Goal: Information Seeking & Learning: Learn about a topic

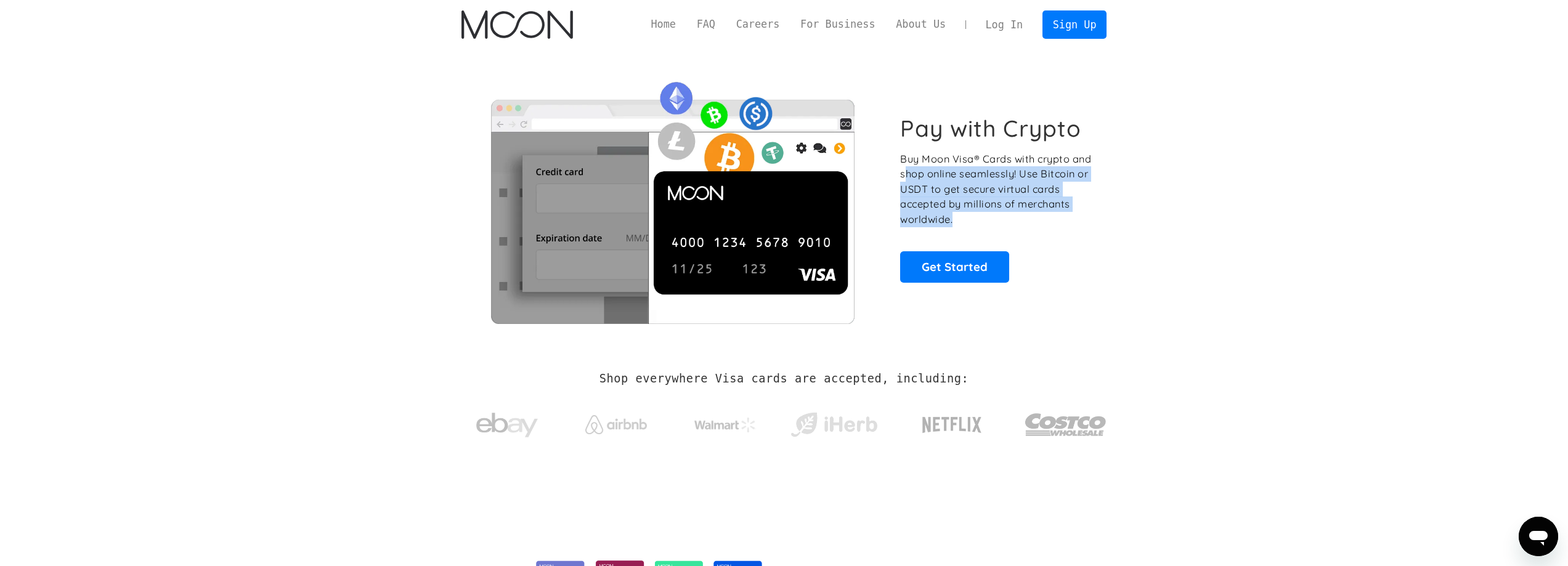
drag, startPoint x: 967, startPoint y: 223, endPoint x: 908, endPoint y: 168, distance: 80.7
click at [908, 168] on p "Buy Moon Visa® Cards with crypto and shop online seamlessly! Use Bitcoin or USD…" at bounding box center [996, 189] width 193 height 76
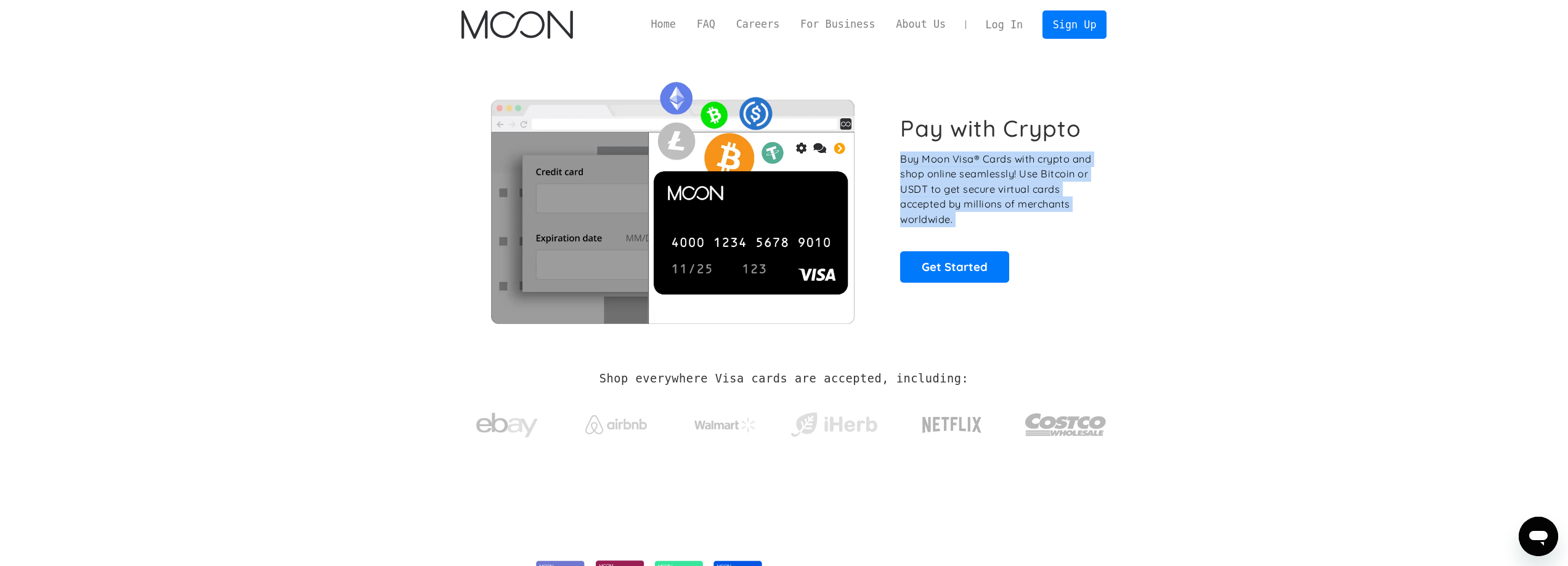
click at [908, 168] on p "Buy Moon Visa® Cards with crypto and shop online seamlessly! Use Bitcoin or USD…" at bounding box center [996, 189] width 193 height 76
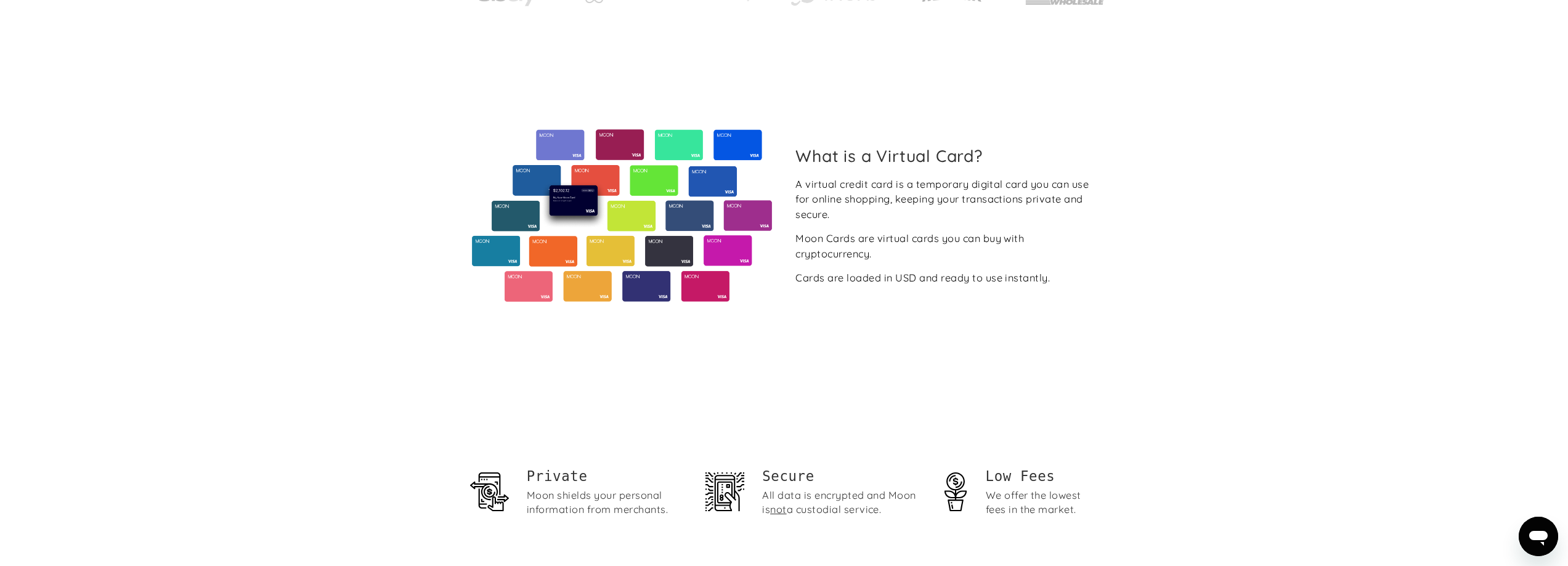
scroll to position [492, 0]
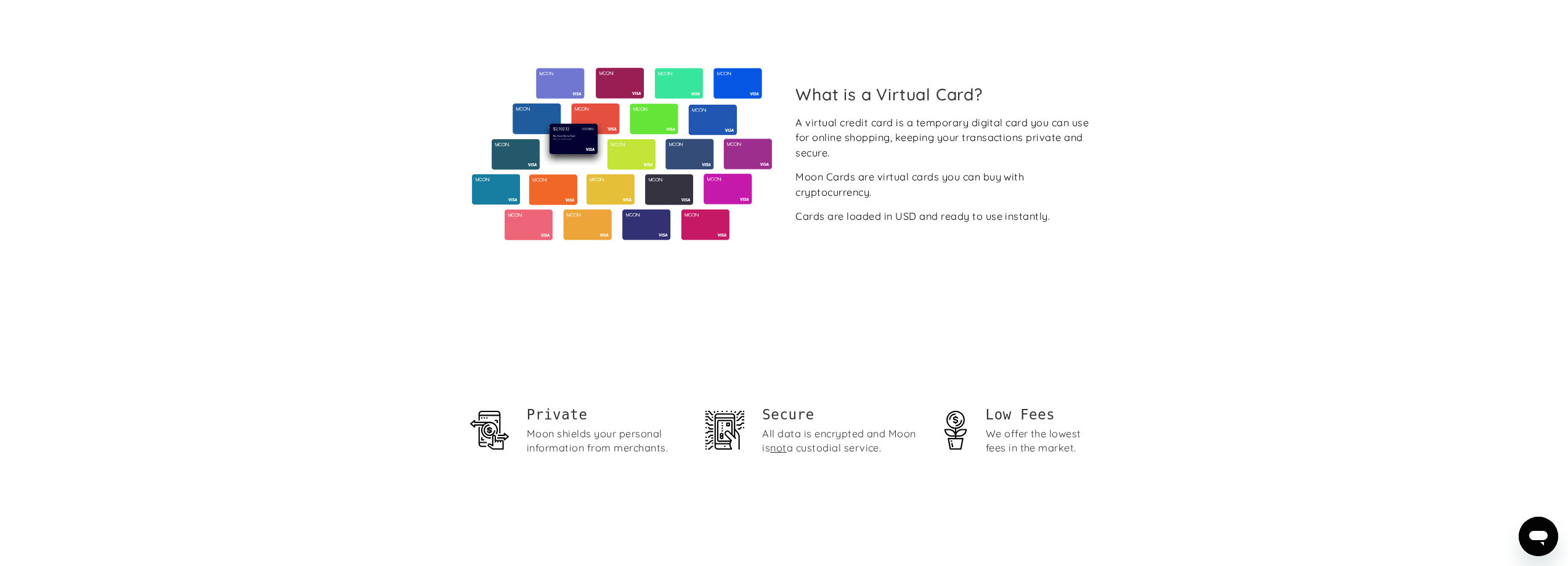
click at [828, 200] on div "A virtual credit card is a temporary digital card you can use for online shoppi…" at bounding box center [946, 170] width 301 height 109
click at [831, 208] on div "A virtual credit card is a temporary digital card you can use for online shoppi…" at bounding box center [946, 170] width 301 height 109
click at [834, 218] on div "Cards are loaded in USD and ready to use instantly." at bounding box center [922, 216] width 255 height 15
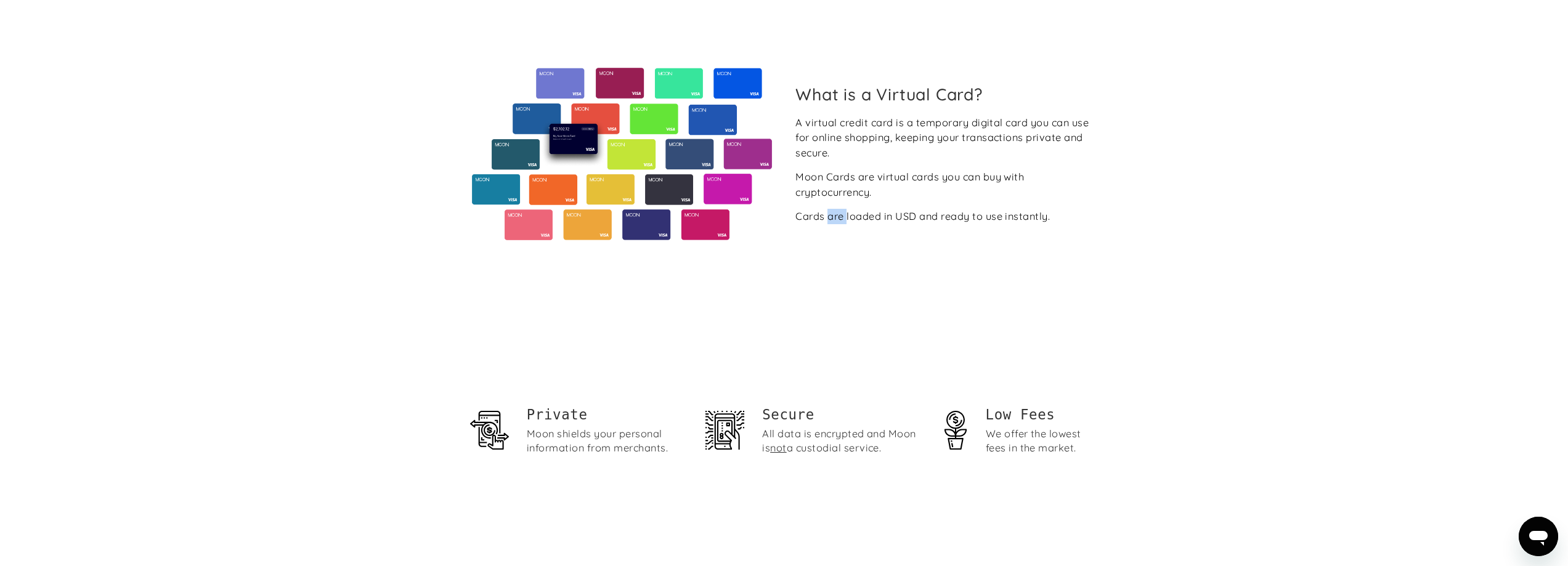
click at [834, 218] on div "Cards are loaded in USD and ready to use instantly." at bounding box center [922, 216] width 255 height 15
click at [928, 254] on div "What is a Virtual Card? A virtual credit card is a temporary digital card you c…" at bounding box center [785, 154] width 646 height 337
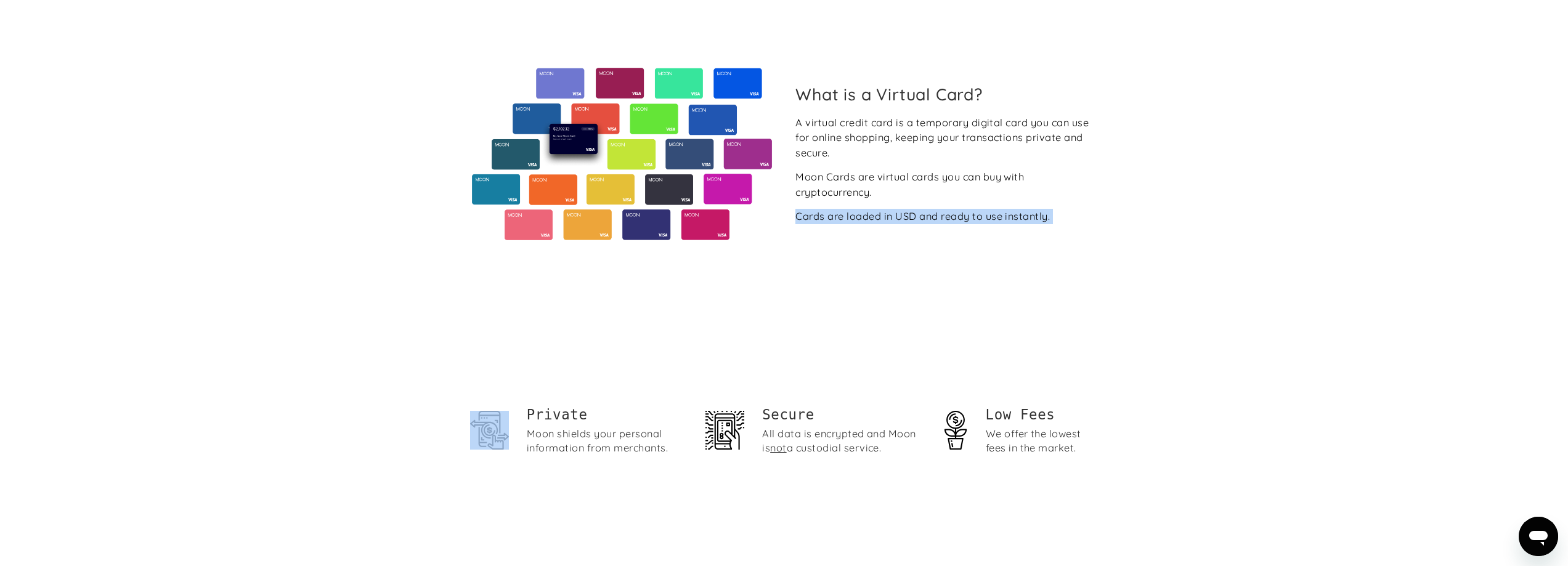
click at [928, 254] on div "What is a Virtual Card? A virtual credit card is a temporary digital card you c…" at bounding box center [785, 154] width 646 height 337
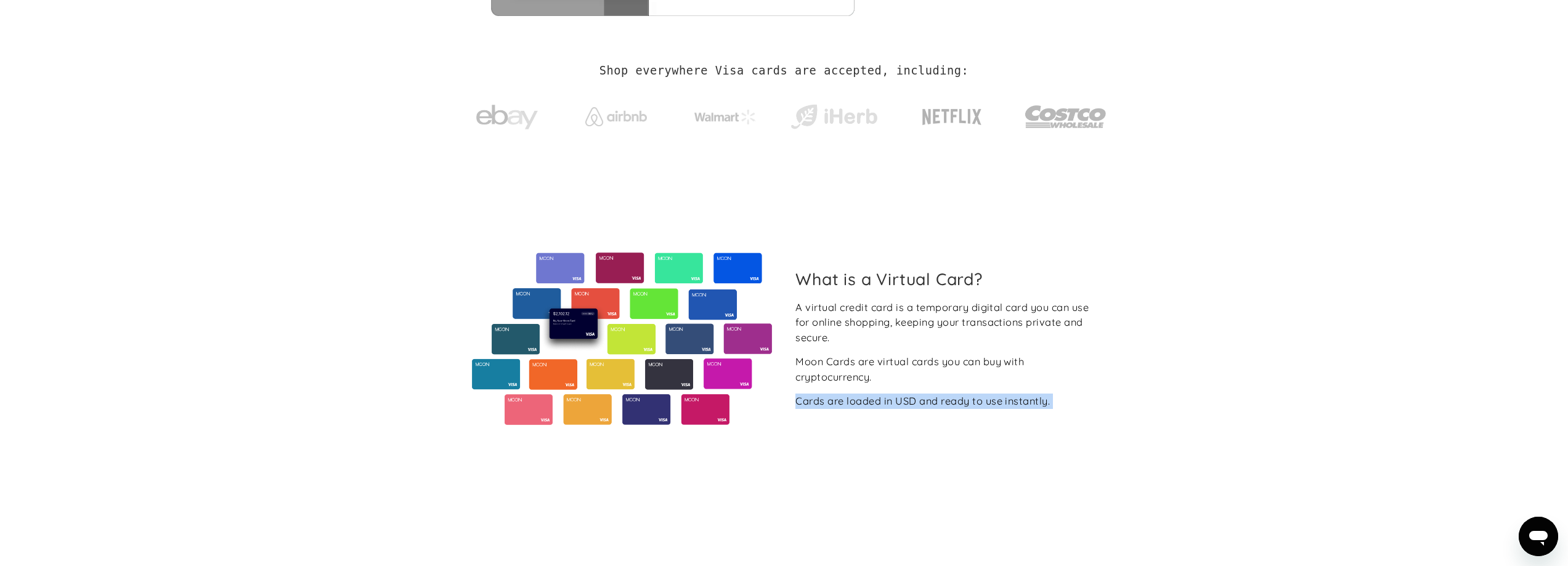
scroll to position [369, 0]
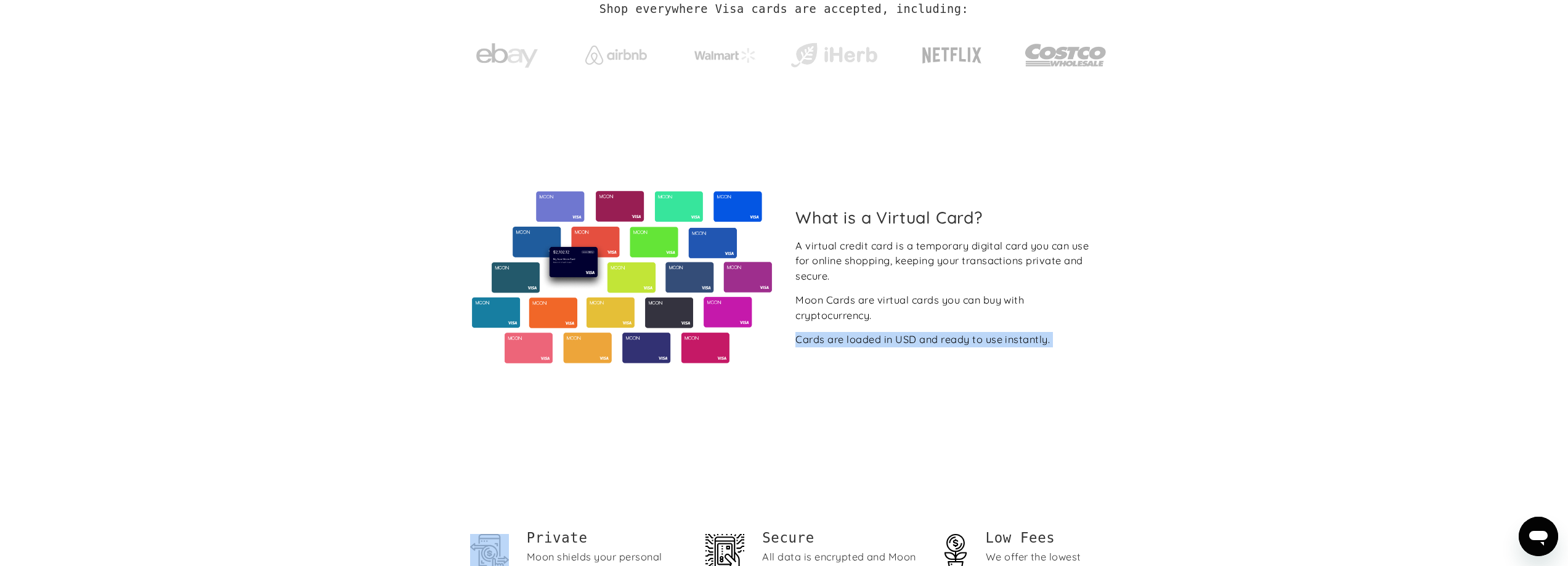
click at [1087, 407] on div "What is a Virtual Card? A virtual credit card is a temporary digital card you c…" at bounding box center [785, 277] width 646 height 337
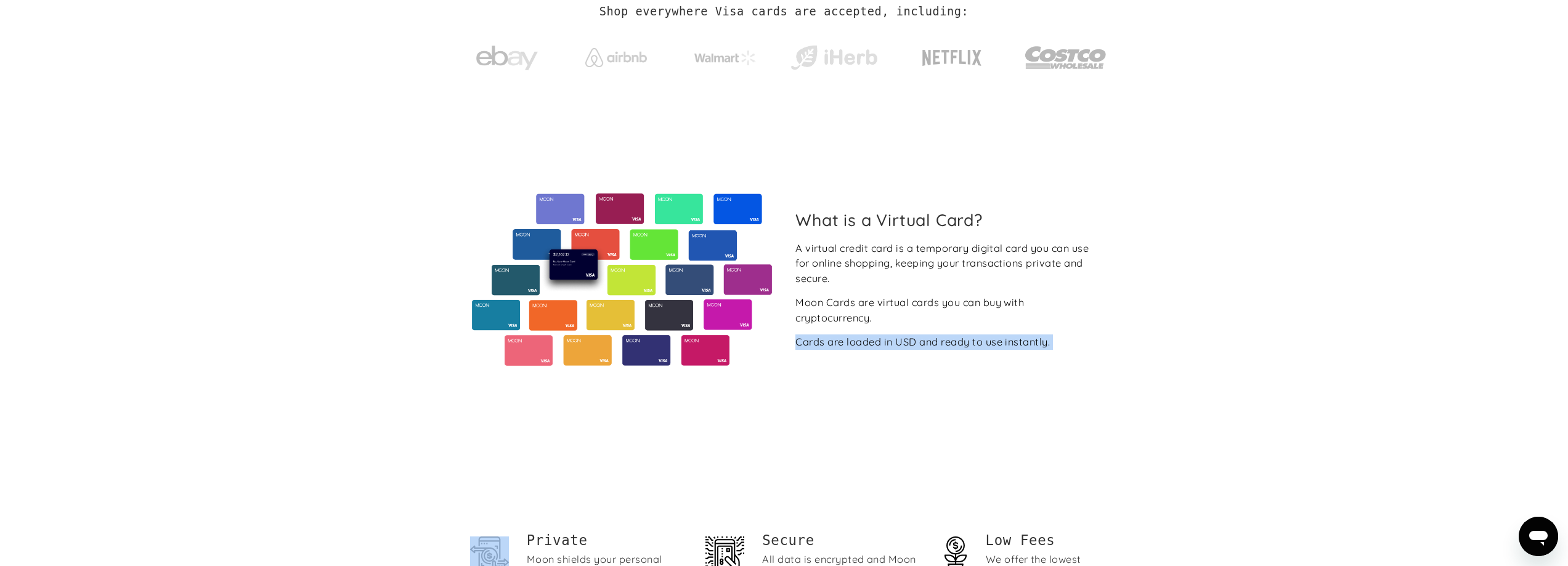
scroll to position [244, 0]
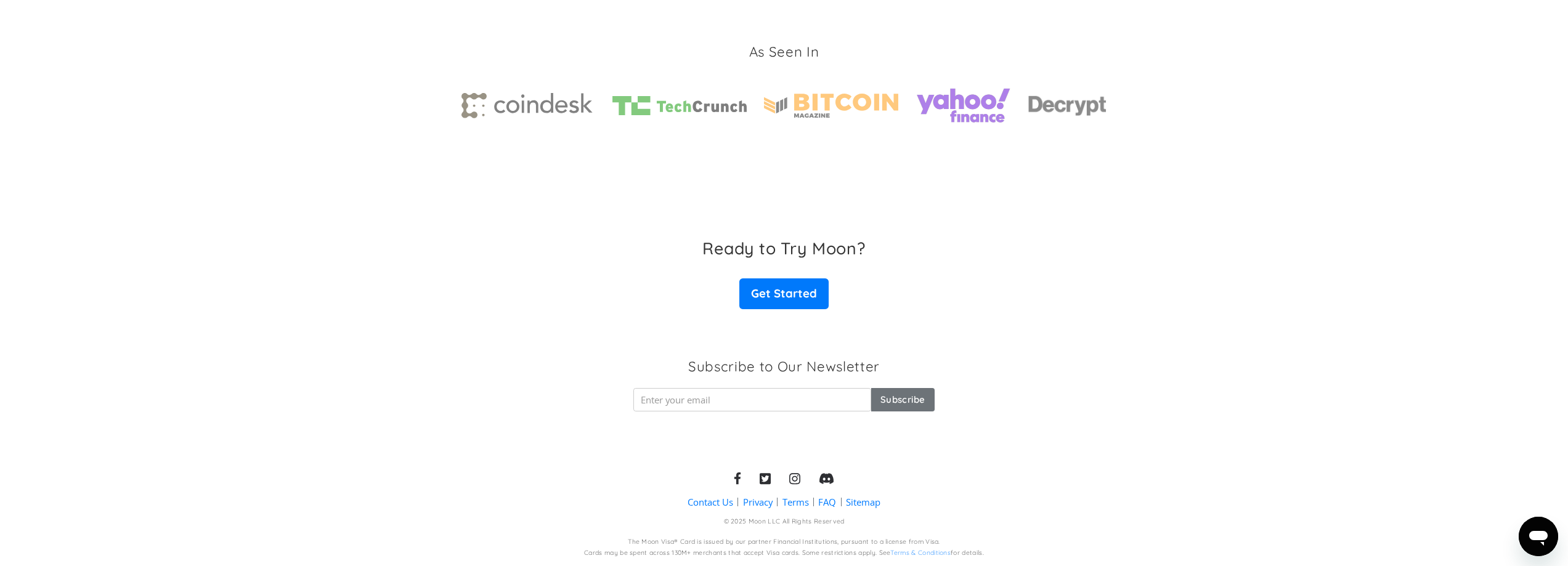
click at [613, 308] on div "Ready to Try Moon? Get Started" at bounding box center [784, 273] width 1568 height 71
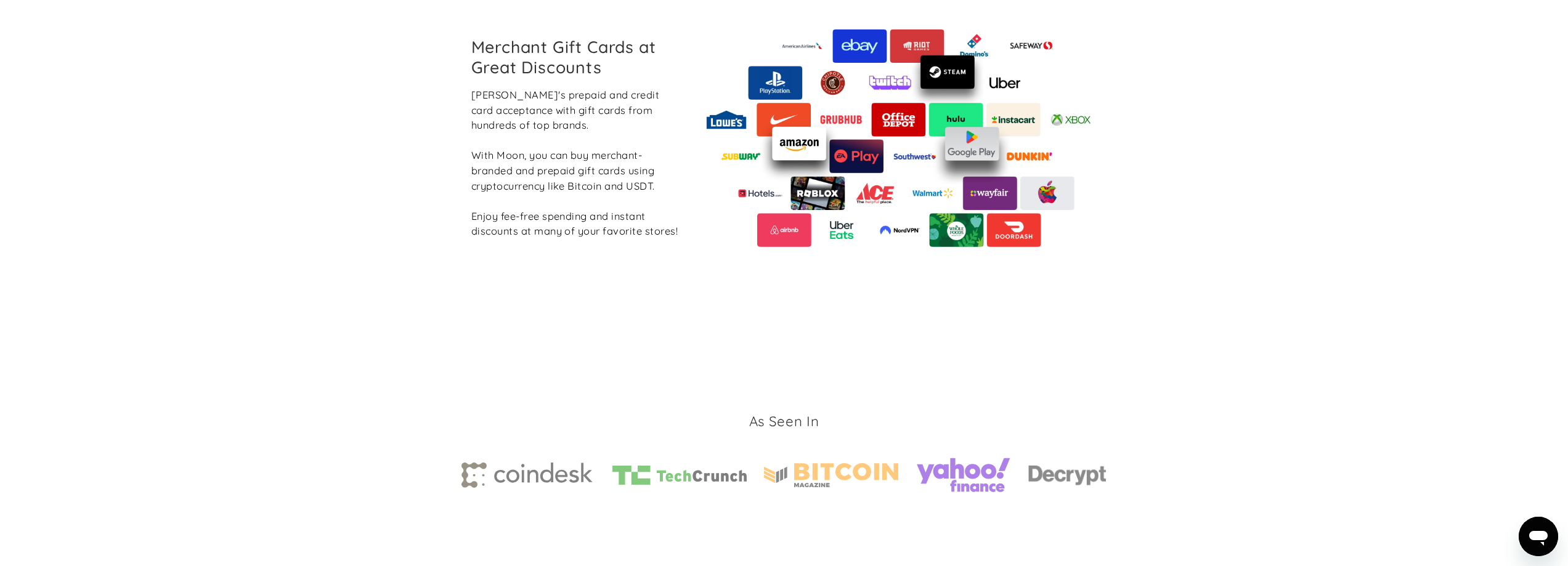
scroll to position [1229, 0]
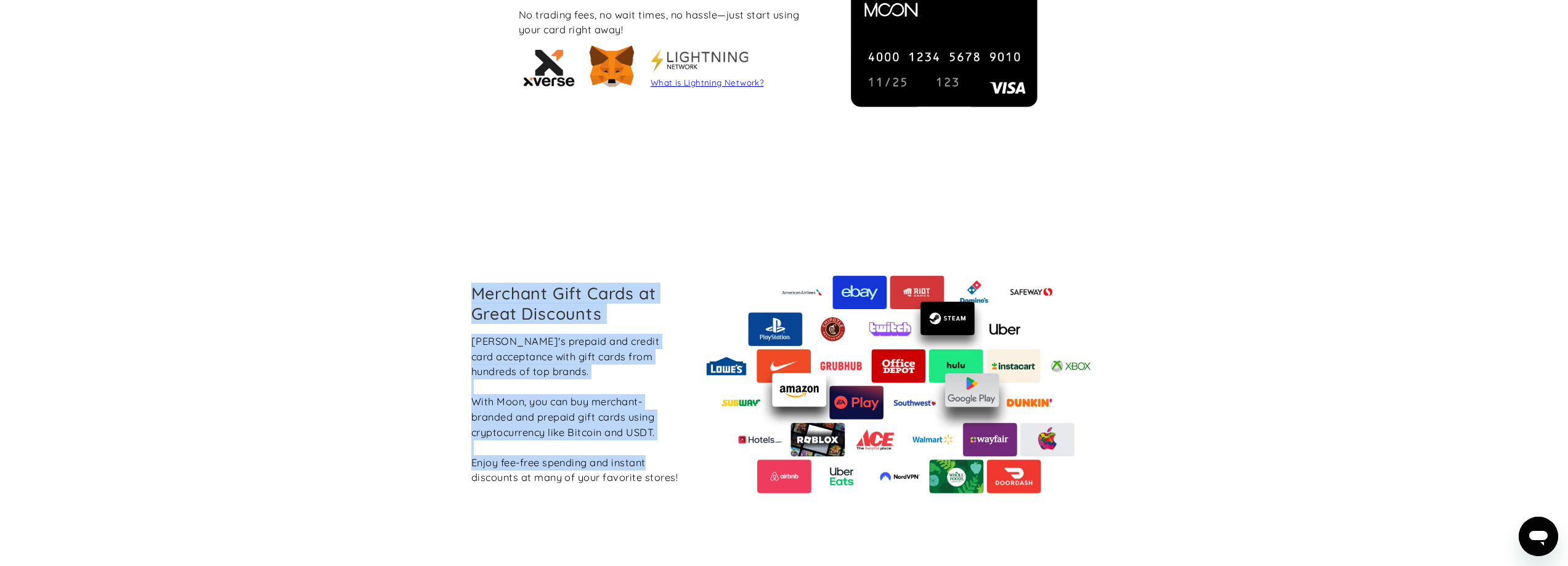
drag, startPoint x: 681, startPoint y: 465, endPoint x: 462, endPoint y: 294, distance: 277.9
click at [462, 294] on div "Merchant Gift Cards at Great Discounts Boost Moon's prepaid and credit card acc…" at bounding box center [576, 384] width 229 height 201
drag, startPoint x: 683, startPoint y: 479, endPoint x: 434, endPoint y: 264, distance: 329.0
click at [434, 264] on section "Merchant Gift Cards at Great Discounts Boost Moon's prepaid and credit card acc…" at bounding box center [784, 384] width 1568 height 383
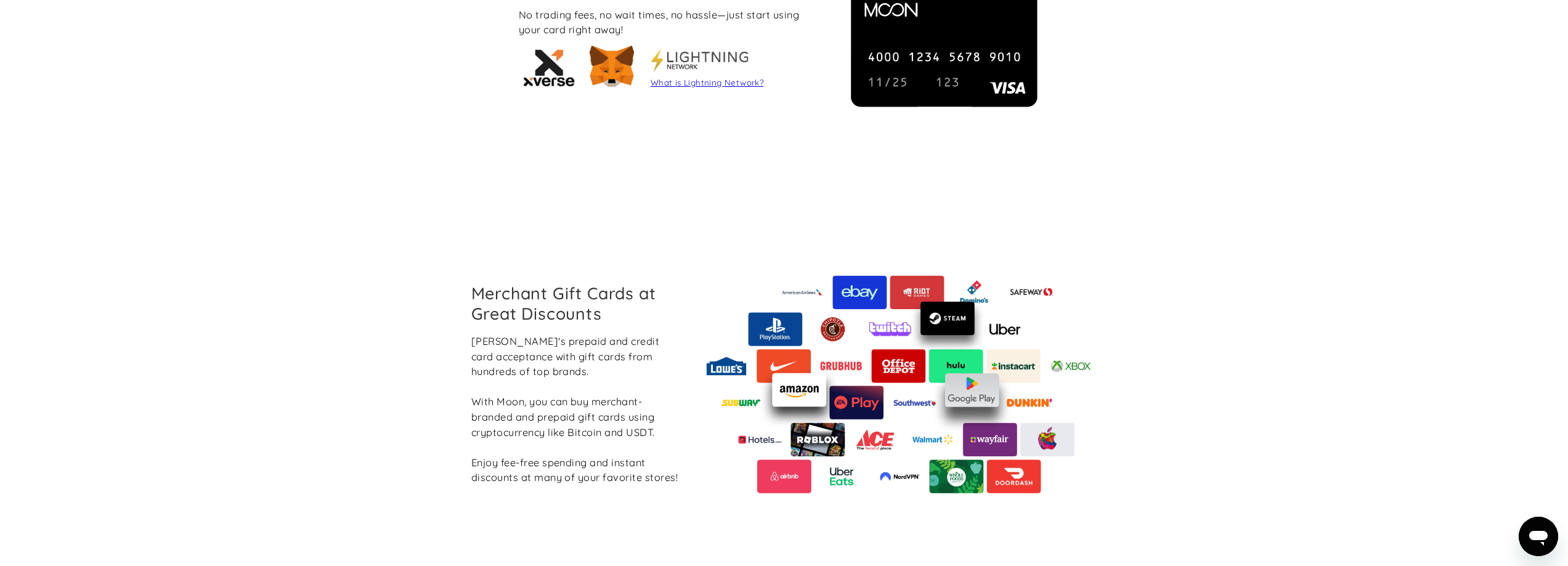
click at [420, 170] on div "Bitcoin, Tether and Many More! Buy Moon Cards with Bitcoin (BTC), Lightning, Te…" at bounding box center [784, 1] width 1568 height 384
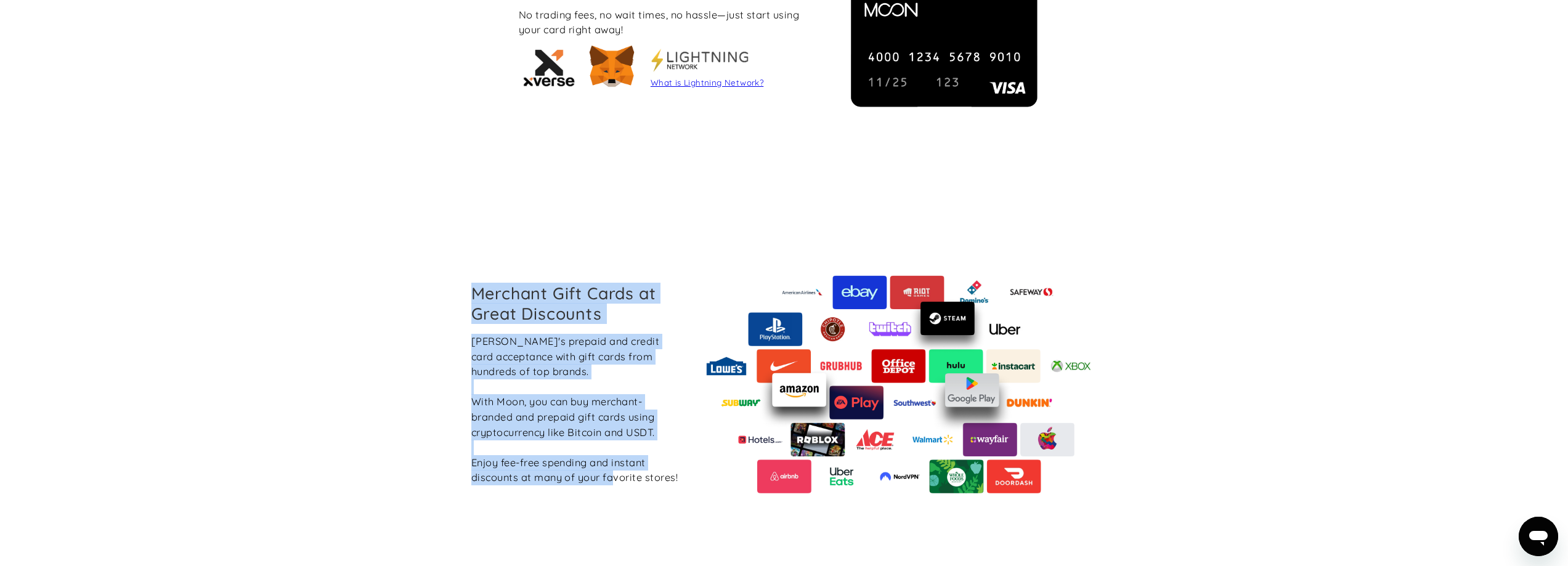
drag, startPoint x: 615, startPoint y: 475, endPoint x: 463, endPoint y: 297, distance: 234.1
click at [463, 297] on div "Merchant Gift Cards at Great Discounts Boost Moon's prepaid and credit card acc…" at bounding box center [576, 384] width 229 height 201
click at [493, 318] on h2 "Merchant Gift Cards at Great Discounts" at bounding box center [576, 303] width 209 height 39
drag, startPoint x: 649, startPoint y: 479, endPoint x: 512, endPoint y: 329, distance: 203.1
click at [512, 329] on div "Merchant Gift Cards at Great Discounts Boost Moon's prepaid and credit card acc…" at bounding box center [576, 384] width 229 height 201
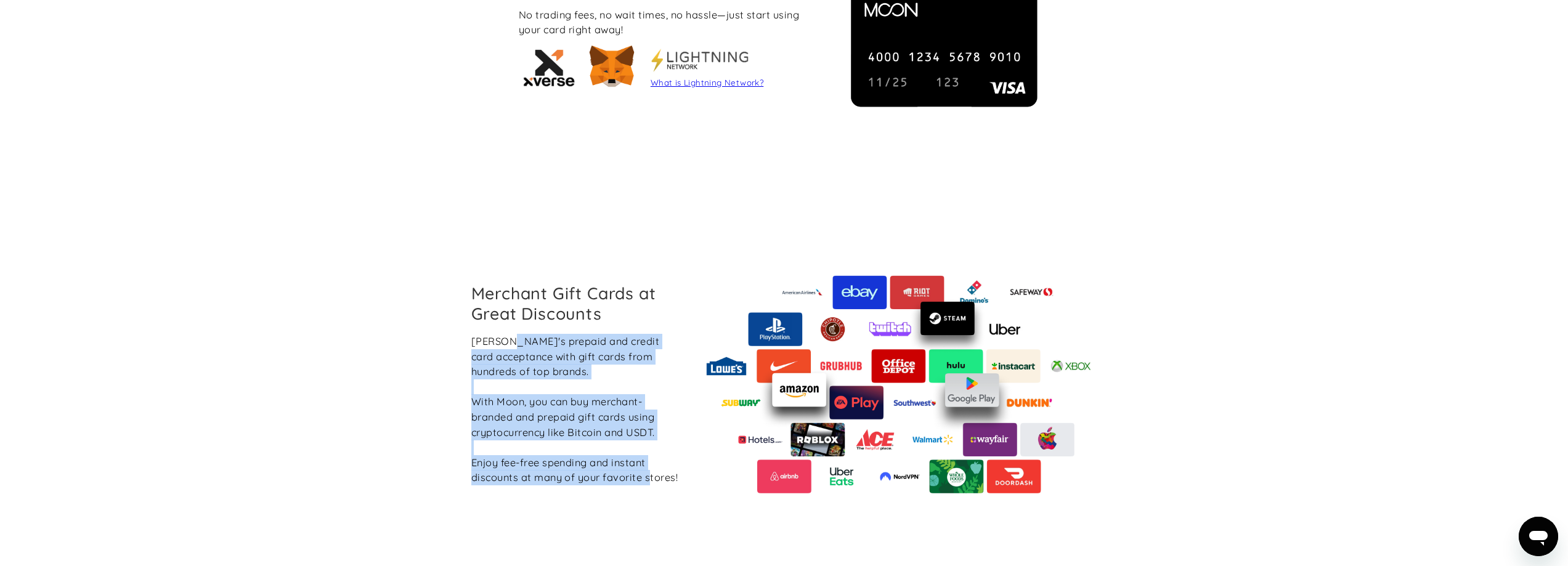
click at [512, 329] on div "Merchant Gift Cards at Great Discounts Boost Moon's prepaid and credit card acc…" at bounding box center [576, 384] width 229 height 201
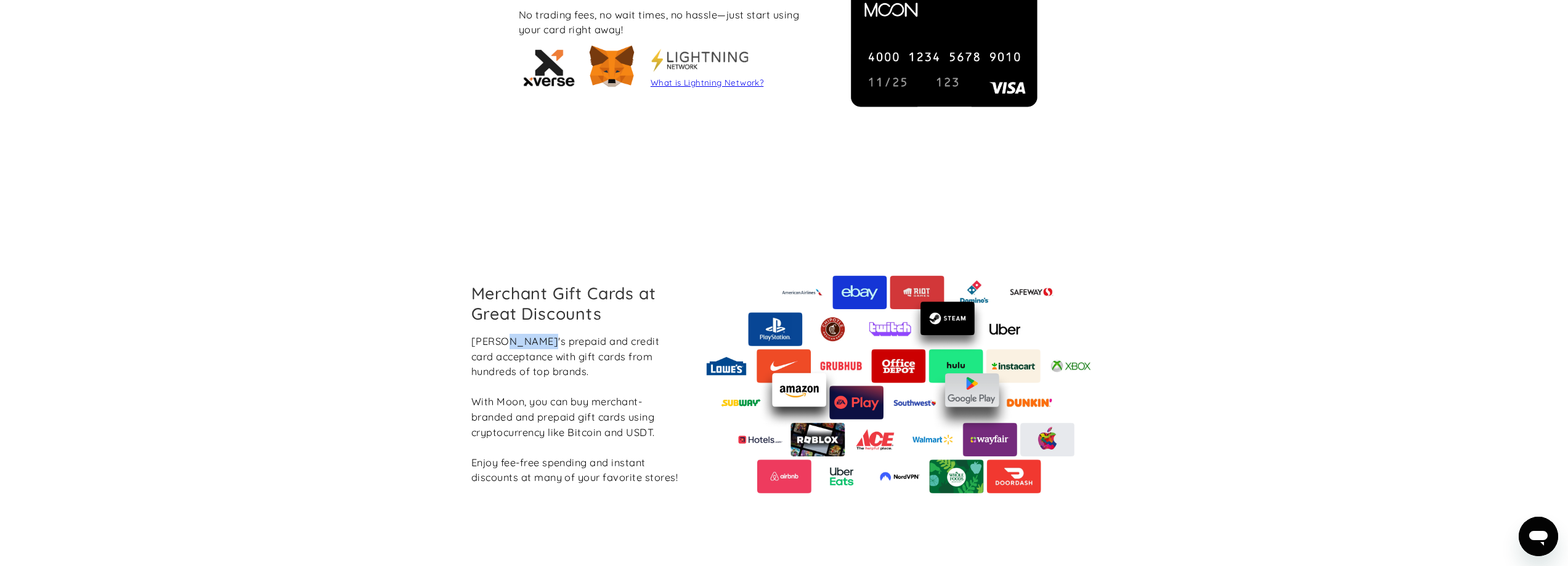
click at [512, 329] on div "Merchant Gift Cards at Great Discounts Boost Moon's prepaid and credit card acc…" at bounding box center [576, 384] width 229 height 201
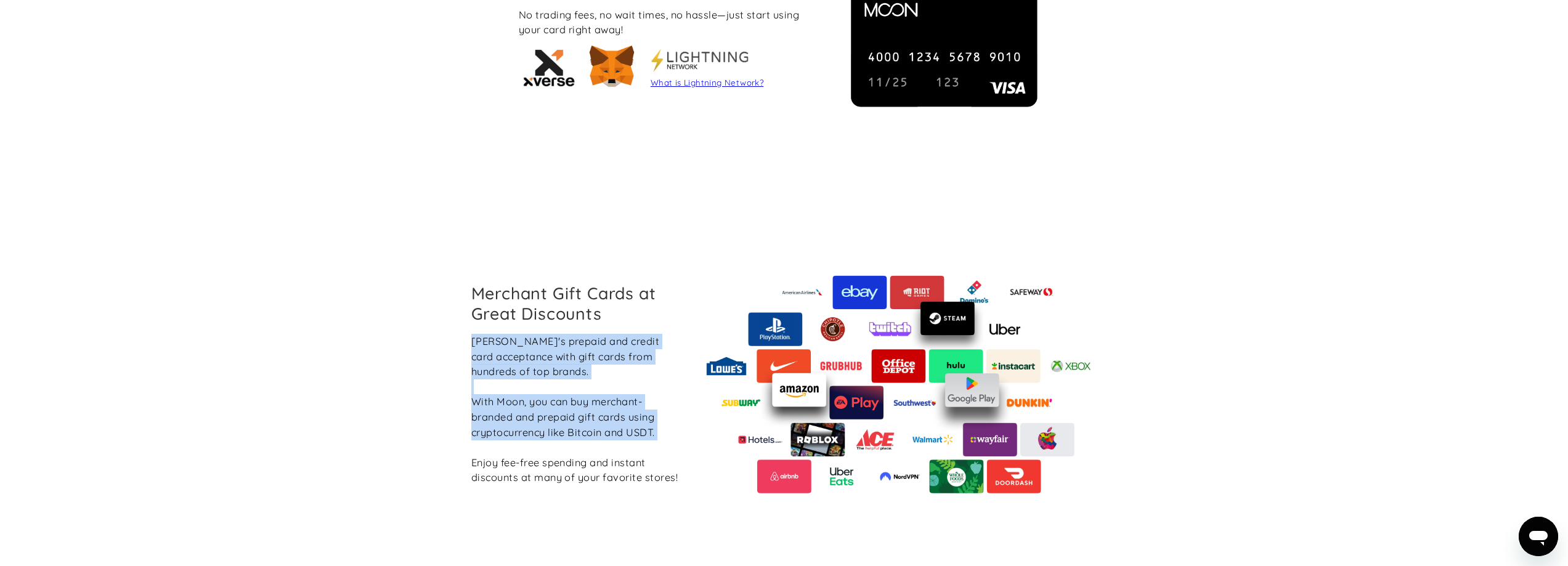
drag, startPoint x: 512, startPoint y: 329, endPoint x: 587, endPoint y: 415, distance: 114.1
click at [587, 415] on div "Merchant Gift Cards at Great Discounts Boost Moon's prepaid and credit card acc…" at bounding box center [576, 384] width 229 height 201
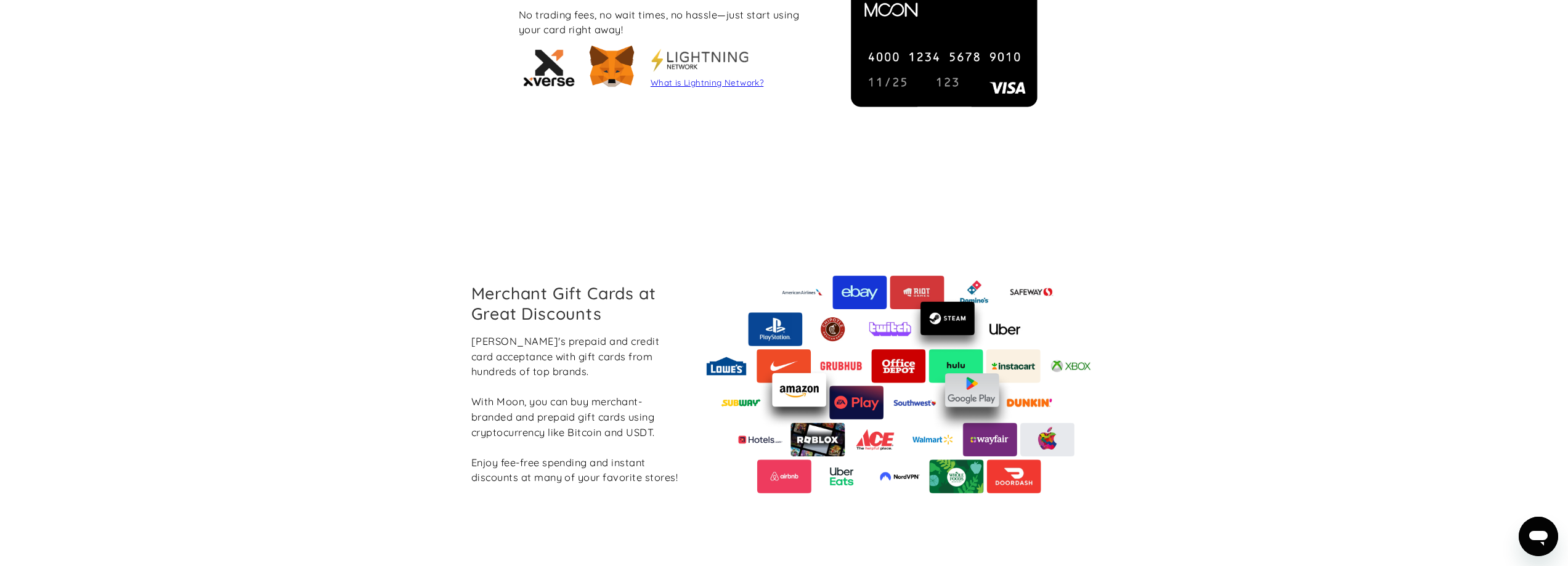
click at [668, 478] on div "[PERSON_NAME]'s prepaid and credit card acceptance with gift cards from hundred…" at bounding box center [576, 410] width 209 height 151
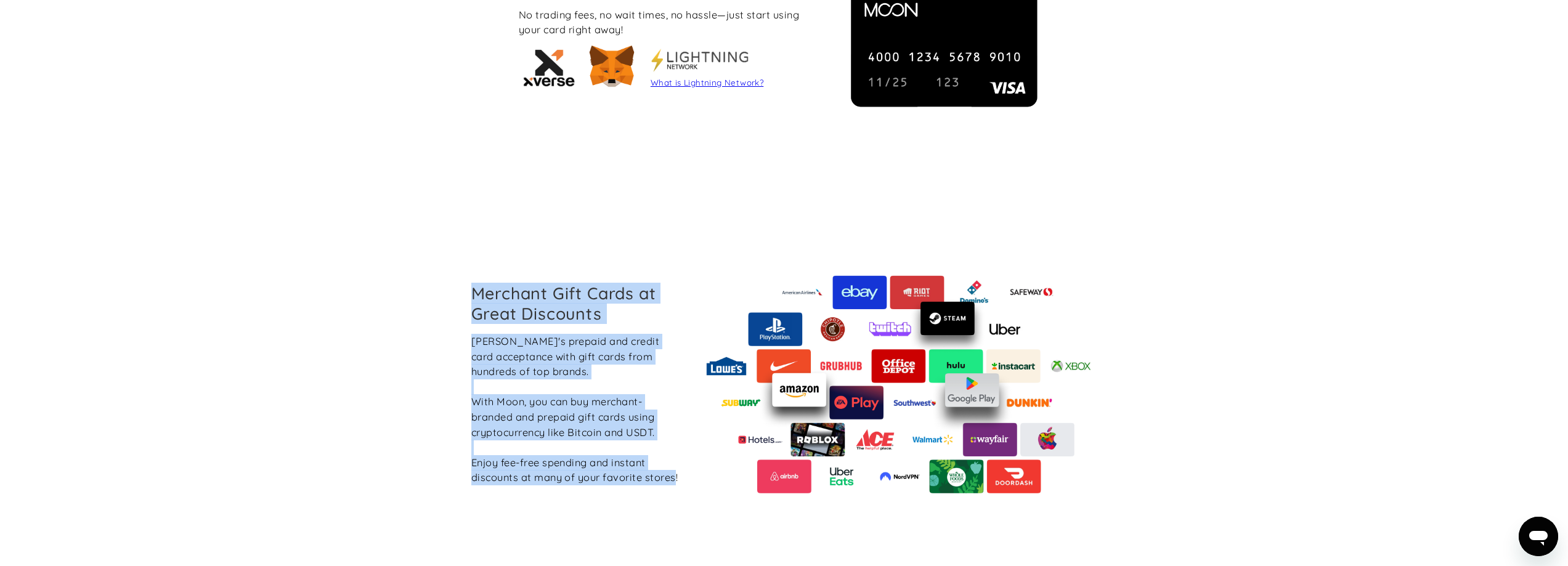
drag, startPoint x: 668, startPoint y: 478, endPoint x: 468, endPoint y: 298, distance: 269.1
click at [468, 298] on div "Merchant Gift Cards at Great Discounts Boost Moon's prepaid and credit card acc…" at bounding box center [576, 384] width 229 height 201
drag, startPoint x: 468, startPoint y: 298, endPoint x: 679, endPoint y: 483, distance: 280.6
click at [679, 483] on div "Merchant Gift Cards at Great Discounts Boost Moon's prepaid and credit card acc…" at bounding box center [576, 384] width 229 height 201
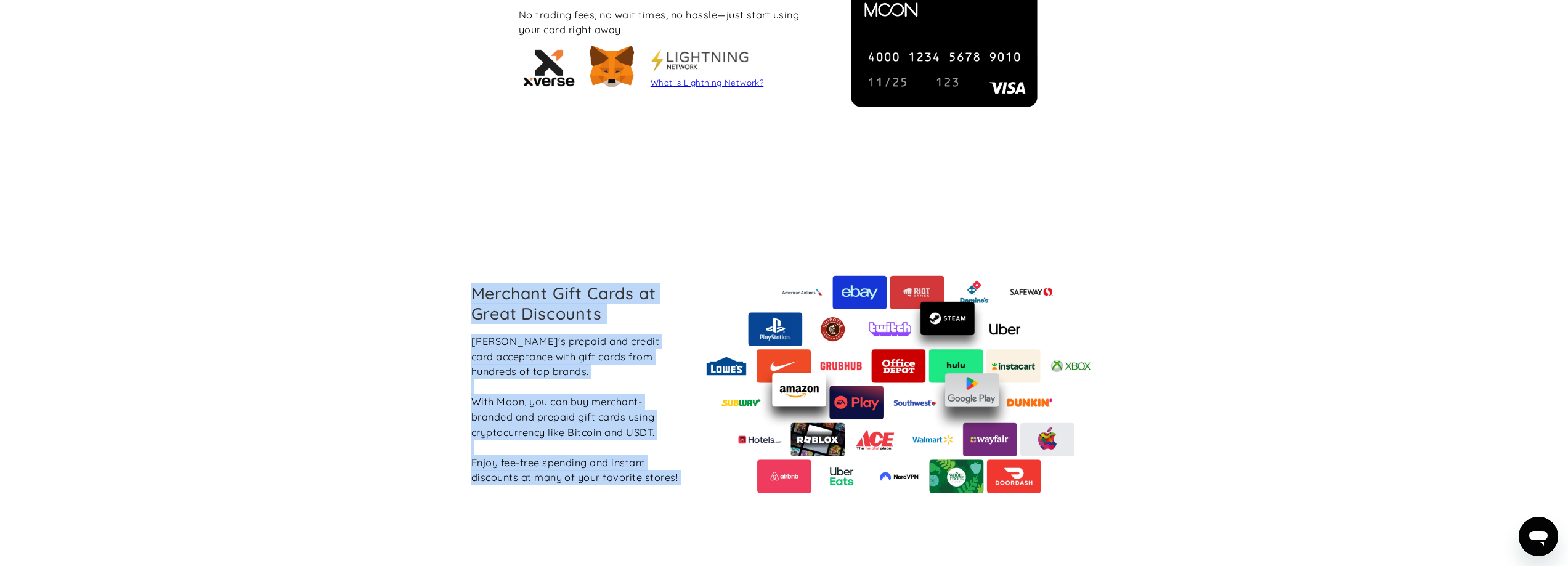
click at [679, 483] on div "[PERSON_NAME]'s prepaid and credit card acceptance with gift cards from hundred…" at bounding box center [576, 410] width 209 height 151
drag, startPoint x: 679, startPoint y: 483, endPoint x: 453, endPoint y: 301, distance: 290.2
click at [453, 301] on div "Merchant Gift Cards at Great Discounts Boost Moon's prepaid and credit card acc…" at bounding box center [783, 384] width 682 height 383
click at [558, 375] on div "[PERSON_NAME]'s prepaid and credit card acceptance with gift cards from hundred…" at bounding box center [576, 410] width 209 height 151
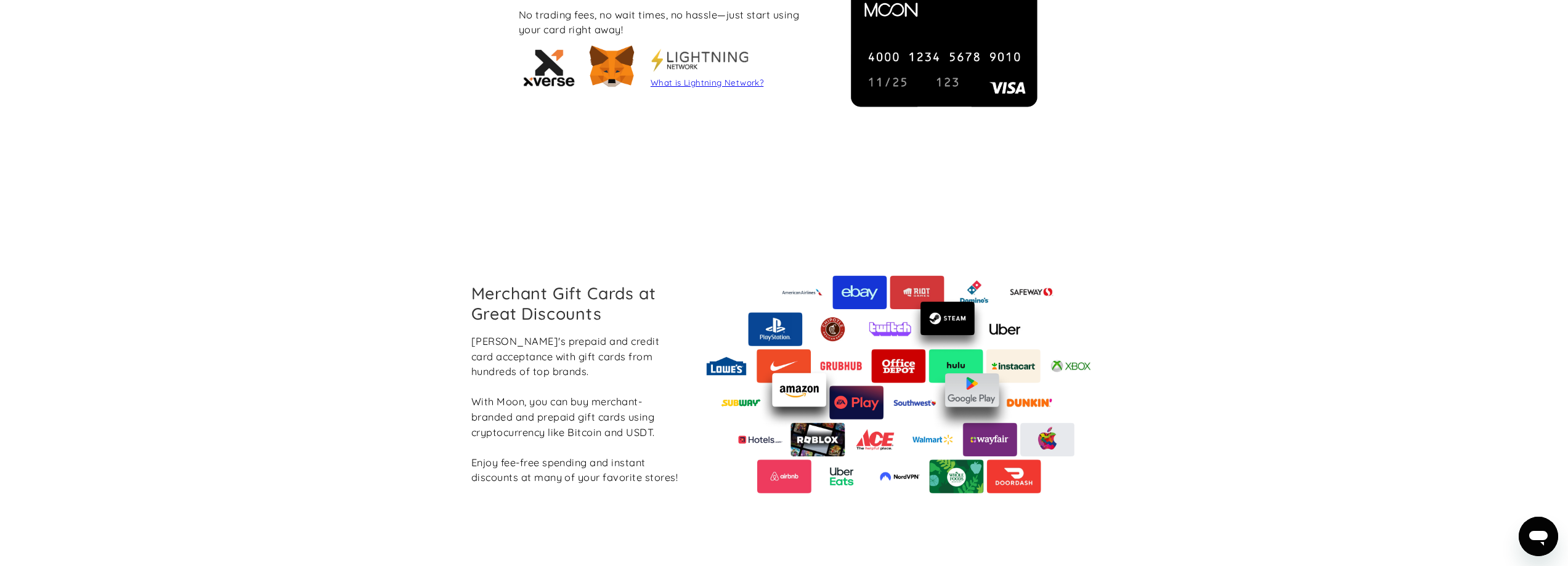
click at [538, 369] on div "[PERSON_NAME]'s prepaid and credit card acceptance with gift cards from hundred…" at bounding box center [576, 410] width 209 height 151
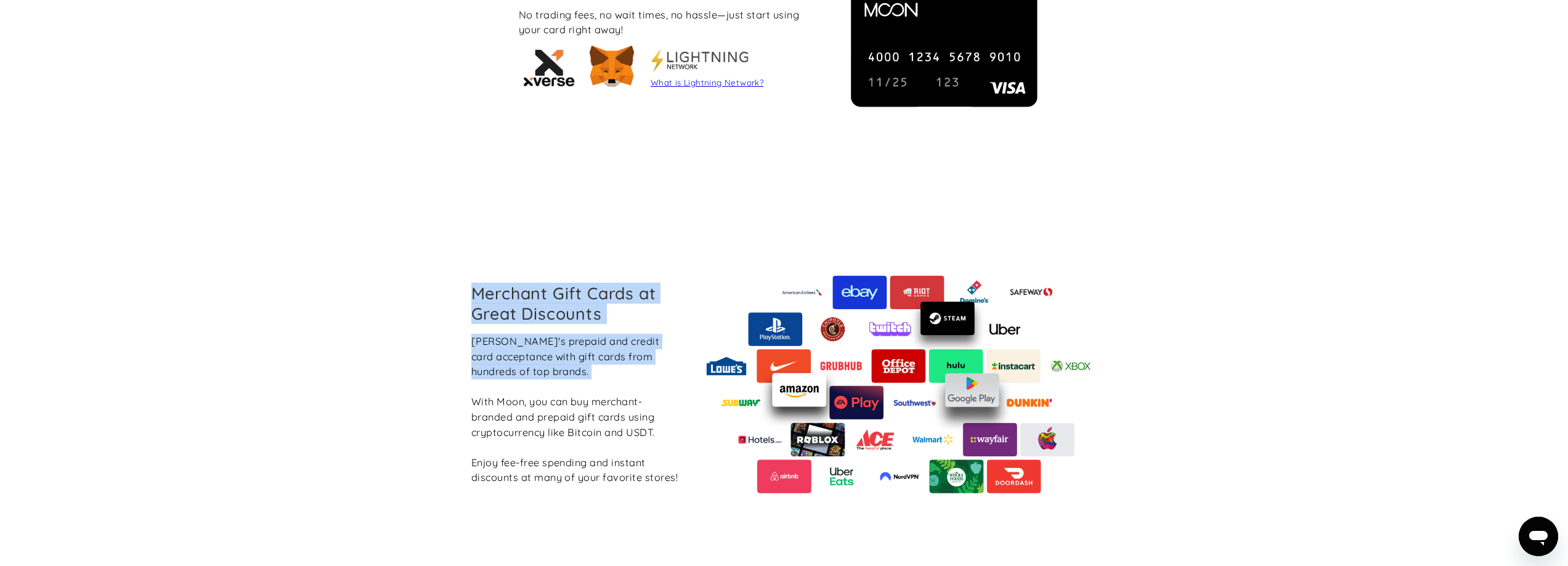
drag, startPoint x: 538, startPoint y: 369, endPoint x: 468, endPoint y: 306, distance: 94.2
click at [468, 306] on div "Merchant Gift Cards at Great Discounts Boost Moon's prepaid and credit card acc…" at bounding box center [576, 384] width 229 height 201
click at [545, 368] on div "[PERSON_NAME]'s prepaid and credit card acceptance with gift cards from hundred…" at bounding box center [576, 410] width 209 height 151
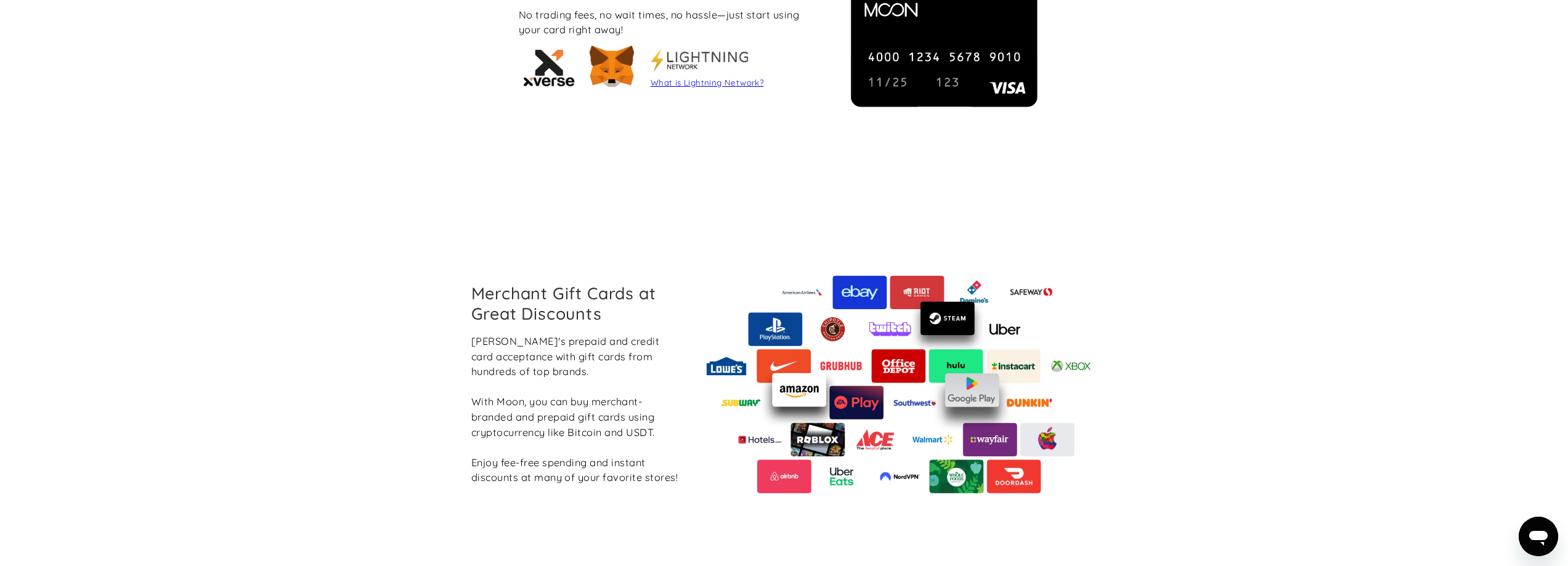
click at [656, 483] on div "[PERSON_NAME]'s prepaid and credit card acceptance with gift cards from hundred…" at bounding box center [576, 410] width 209 height 151
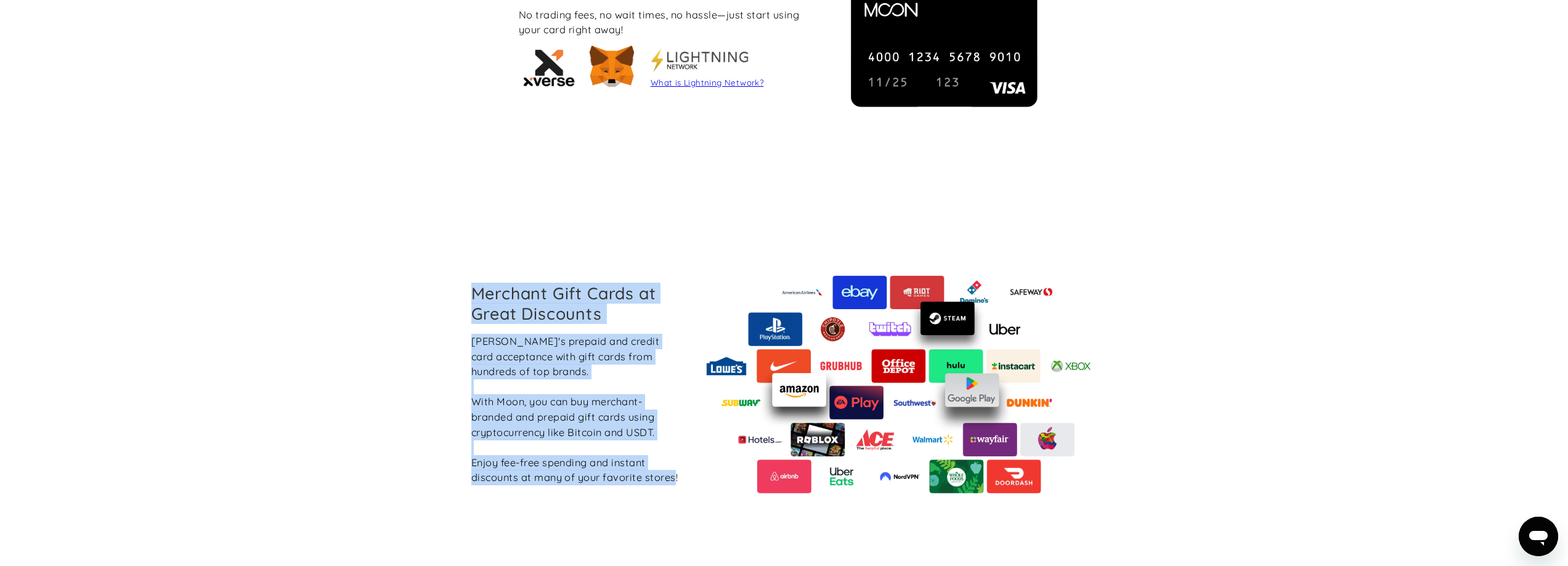
drag, startPoint x: 656, startPoint y: 483, endPoint x: 486, endPoint y: 300, distance: 249.8
click at [486, 300] on div "Merchant Gift Cards at Great Discounts Boost Moon's prepaid and credit card acc…" at bounding box center [576, 384] width 229 height 201
click at [679, 467] on div "[PERSON_NAME]'s prepaid and credit card acceptance with gift cards from hundred…" at bounding box center [576, 410] width 209 height 151
drag, startPoint x: 679, startPoint y: 467, endPoint x: 479, endPoint y: 285, distance: 270.4
click at [479, 285] on div "Merchant Gift Cards at Great Discounts Boost Moon's prepaid and credit card acc…" at bounding box center [576, 384] width 229 height 201
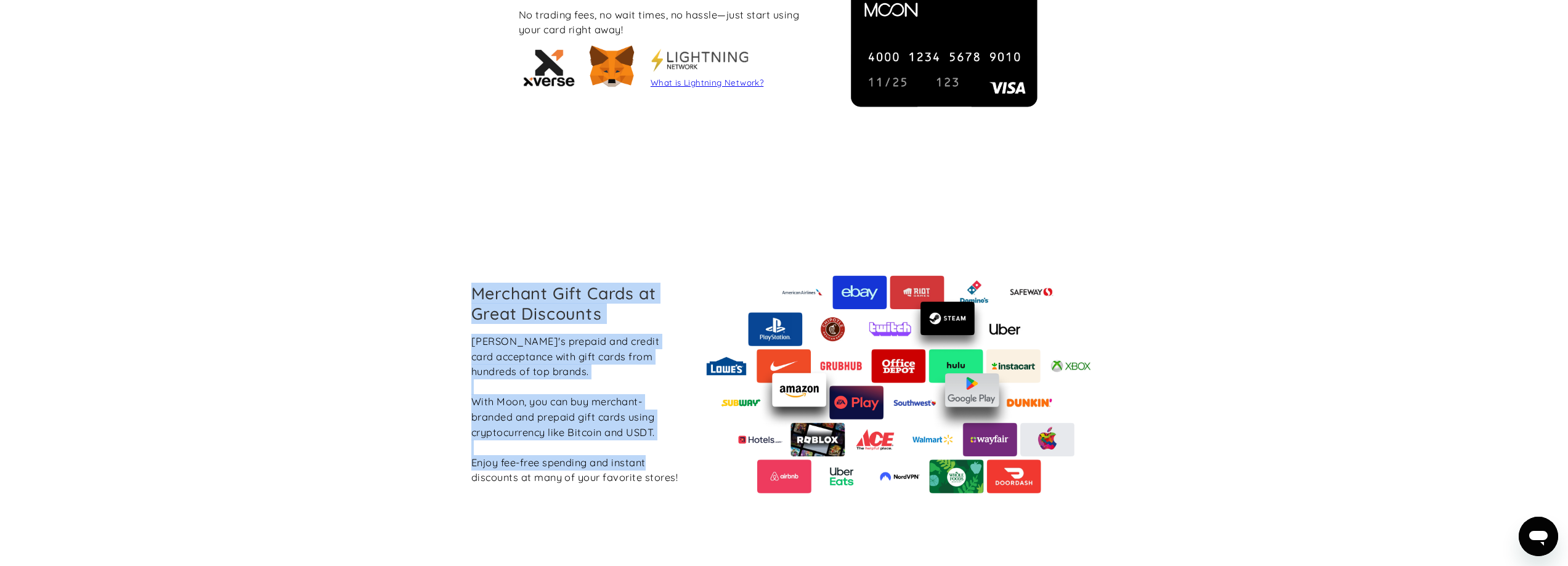
click at [479, 285] on h2 "Merchant Gift Cards at Great Discounts" at bounding box center [576, 303] width 209 height 39
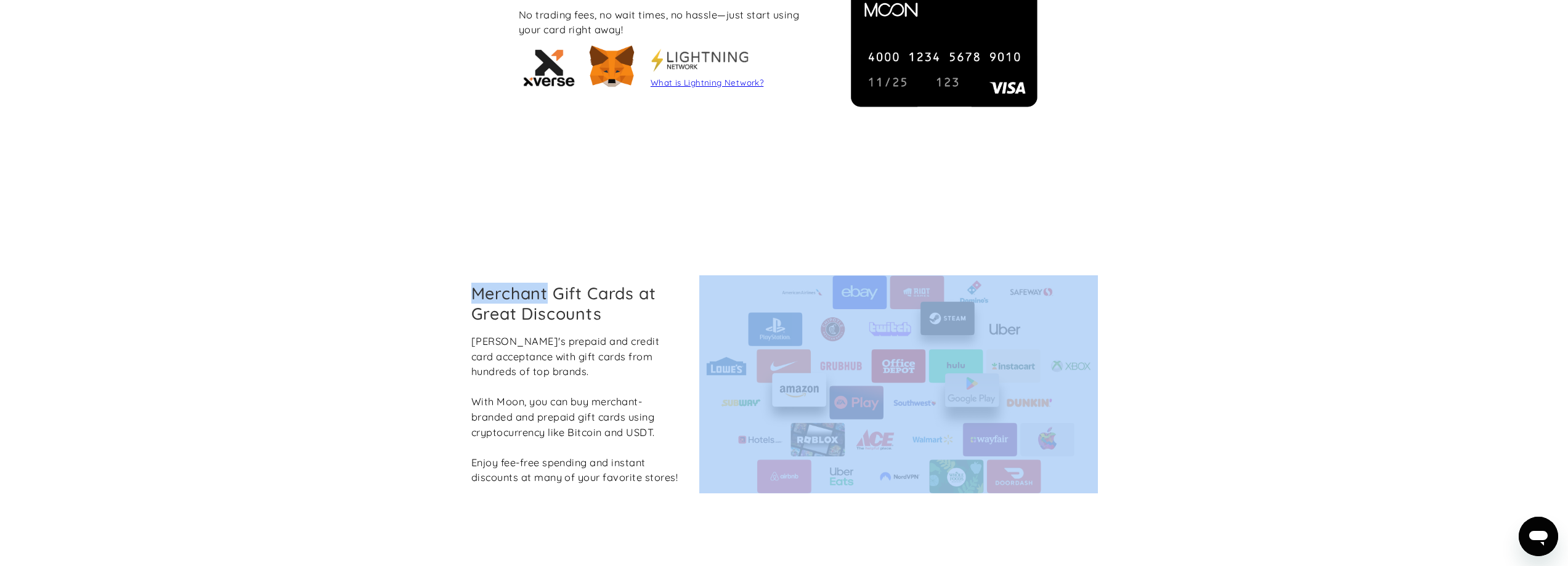
drag, startPoint x: 479, startPoint y: 285, endPoint x: 695, endPoint y: 494, distance: 300.6
click at [695, 494] on div "Merchant Gift Cards at Great Discounts Boost Moon's prepaid and credit card acc…" at bounding box center [785, 384] width 646 height 383
click at [693, 472] on div at bounding box center [898, 385] width 416 height 218
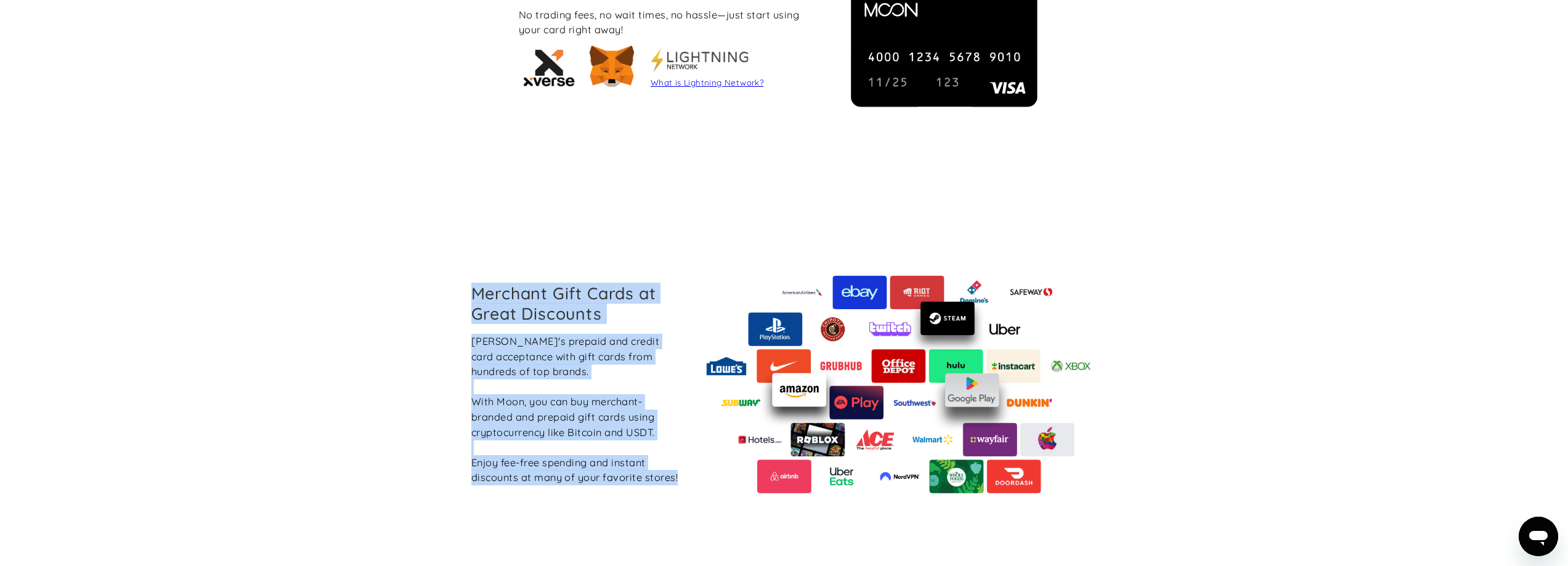
drag, startPoint x: 687, startPoint y: 482, endPoint x: 457, endPoint y: 284, distance: 303.5
click at [457, 284] on div "Merchant Gift Cards at Great Discounts Boost Moon's prepaid and credit card acc…" at bounding box center [783, 384] width 682 height 383
click at [540, 311] on h2 "Merchant Gift Cards at Great Discounts" at bounding box center [576, 303] width 209 height 39
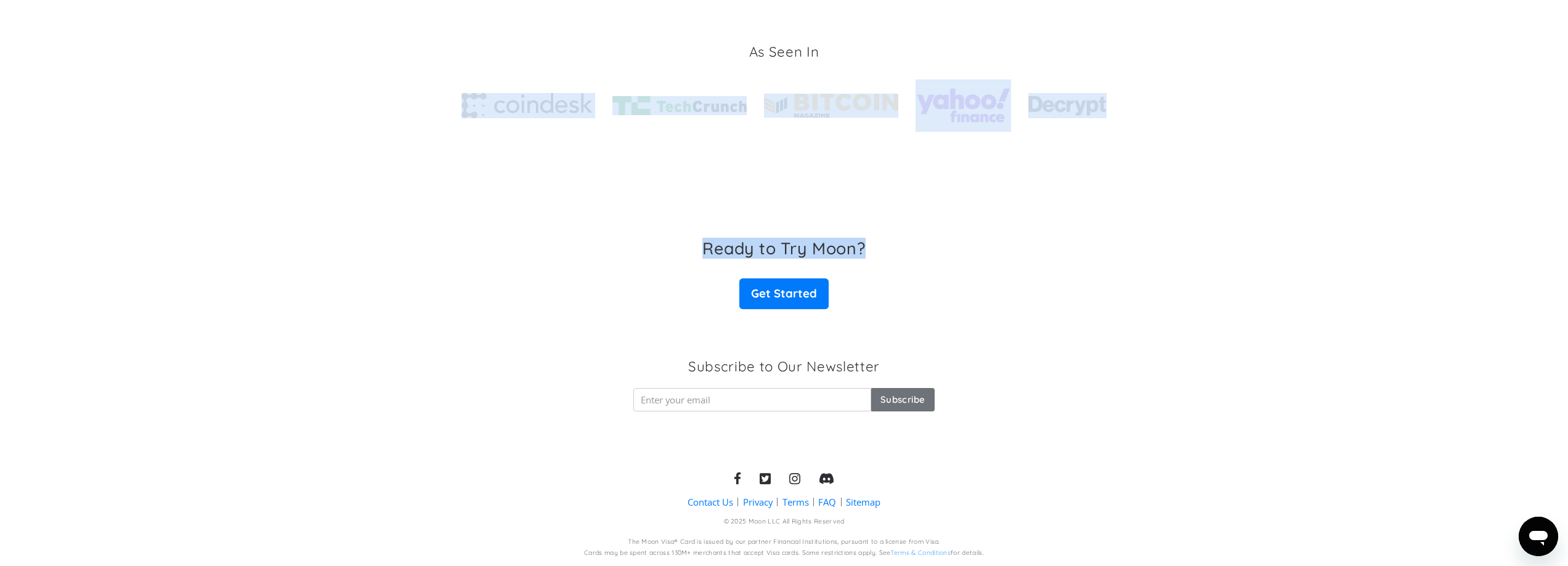
scroll to position [1722, 0]
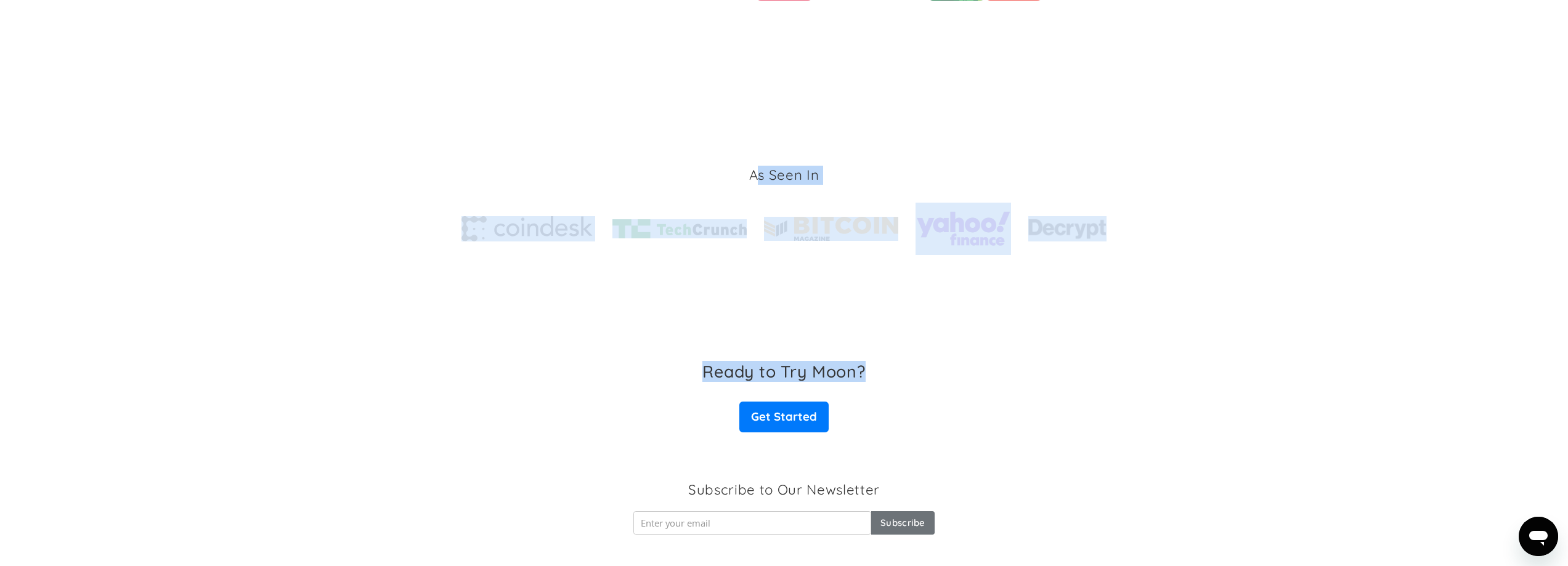
drag, startPoint x: 1115, startPoint y: 357, endPoint x: 758, endPoint y: 173, distance: 401.6
click at [758, 173] on h3 "As Seen In" at bounding box center [784, 175] width 70 height 19
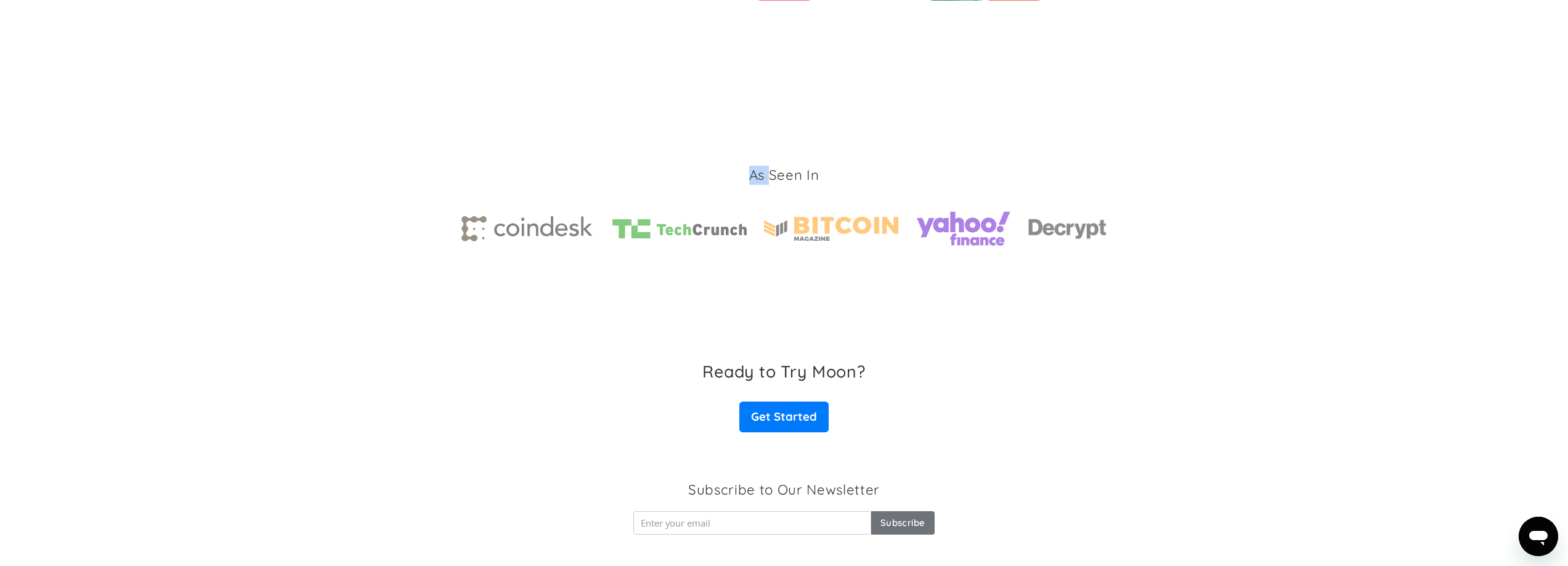
click at [758, 173] on h3 "As Seen In" at bounding box center [784, 175] width 70 height 19
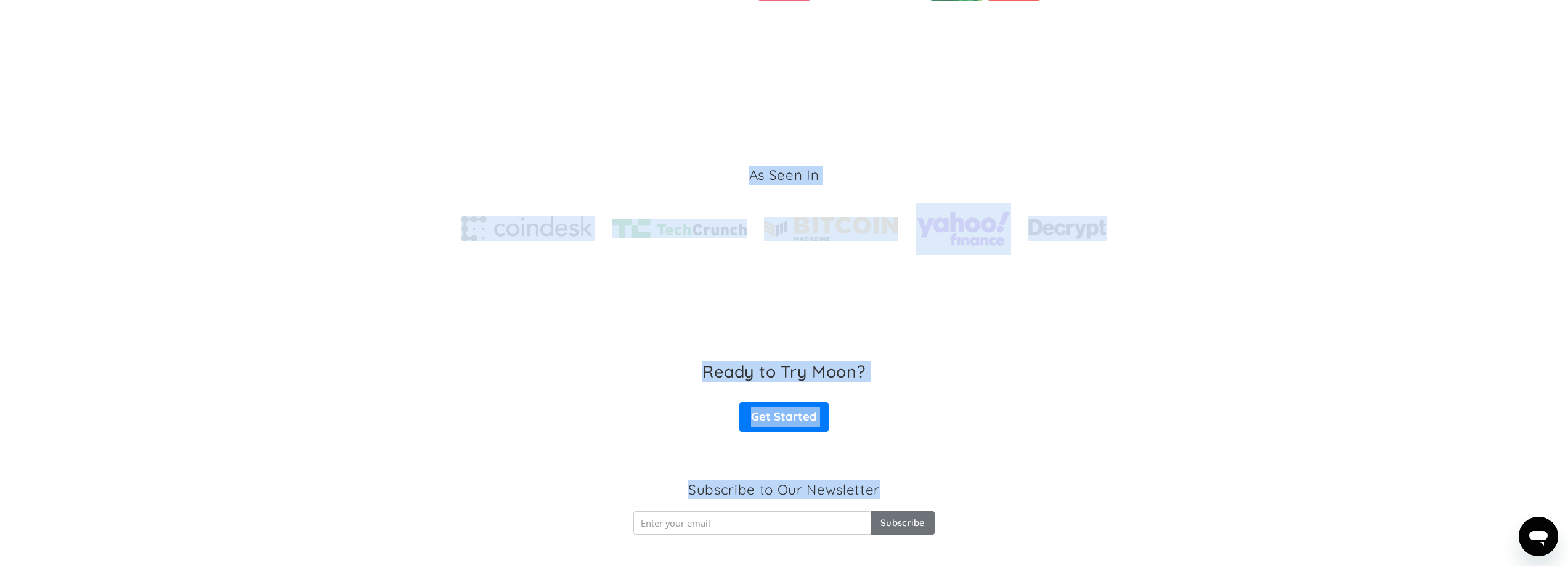
drag, startPoint x: 758, startPoint y: 173, endPoint x: 871, endPoint y: 492, distance: 338.4
click at [871, 492] on h3 "Subscribe to Our Newsletter" at bounding box center [783, 490] width 191 height 19
drag, startPoint x: 871, startPoint y: 492, endPoint x: 750, endPoint y: 177, distance: 337.4
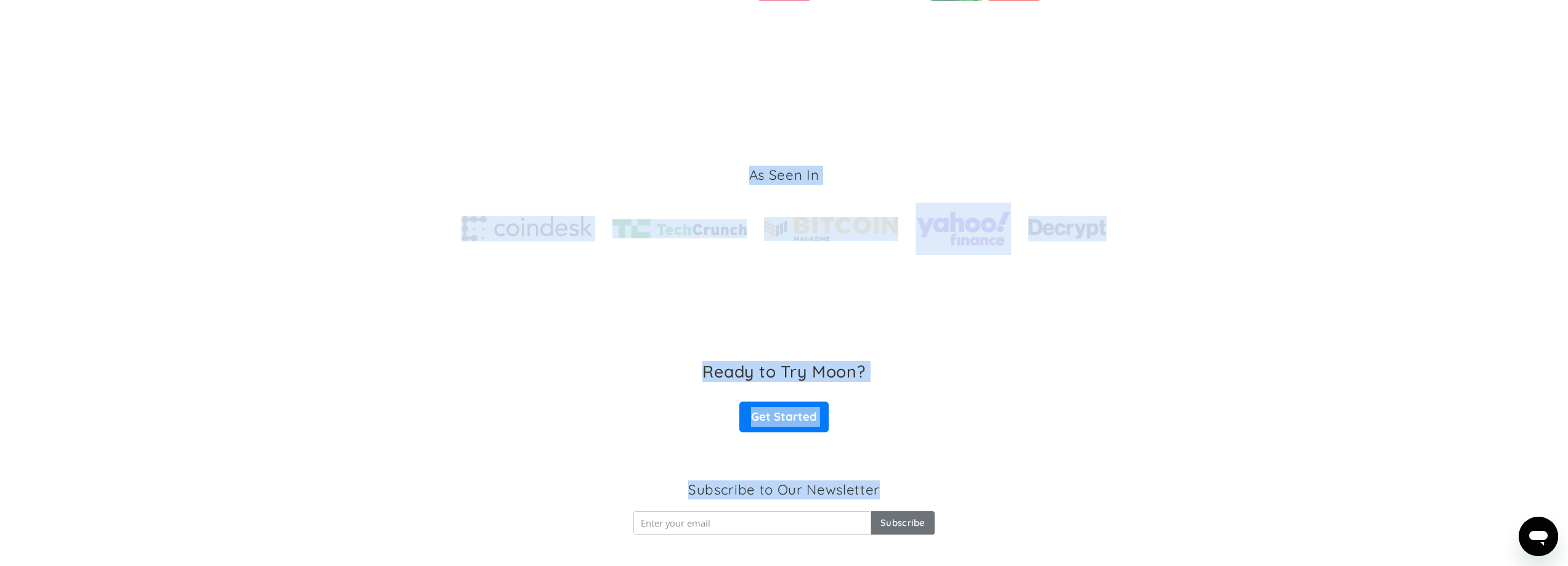
click at [750, 177] on h3 "As Seen In" at bounding box center [784, 175] width 70 height 19
drag, startPoint x: 750, startPoint y: 177, endPoint x: 881, endPoint y: 489, distance: 338.4
click at [881, 489] on div "Subscribe to Our Newsletter Subscribe Thank you! Your subscription has been don…" at bounding box center [783, 512] width 301 height 63
drag, startPoint x: 881, startPoint y: 489, endPoint x: 741, endPoint y: 171, distance: 347.5
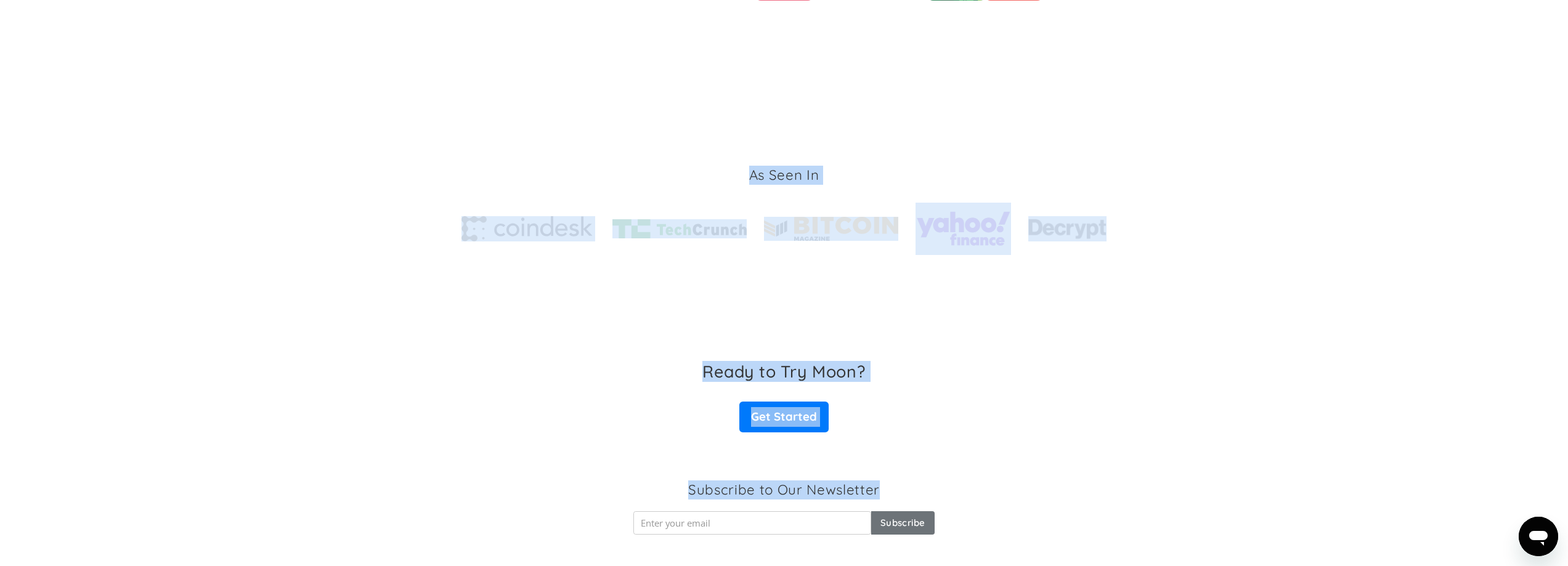
click at [741, 171] on div "As Seen In" at bounding box center [785, 210] width 646 height 89
drag, startPoint x: 741, startPoint y: 171, endPoint x: 867, endPoint y: 481, distance: 334.6
click at [867, 481] on h3 "Subscribe to Our Newsletter" at bounding box center [783, 490] width 191 height 19
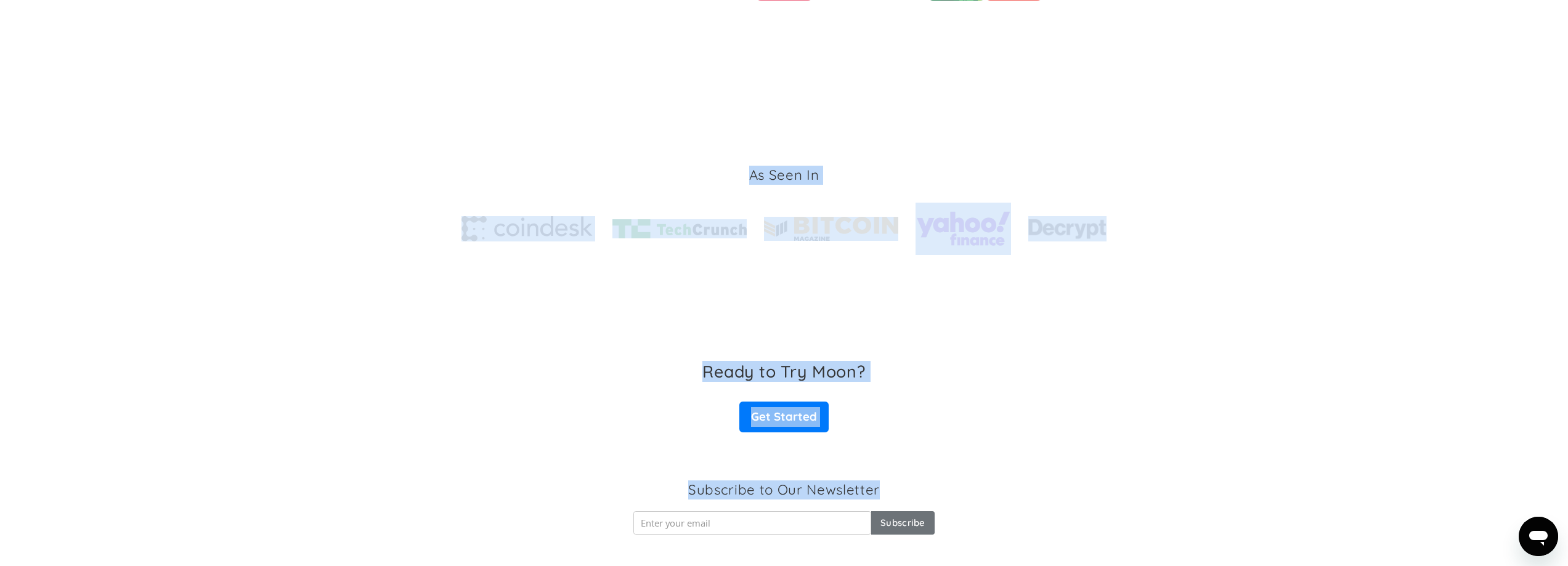
drag, startPoint x: 867, startPoint y: 481, endPoint x: 748, endPoint y: 175, distance: 328.3
